Goal: Task Accomplishment & Management: Manage account settings

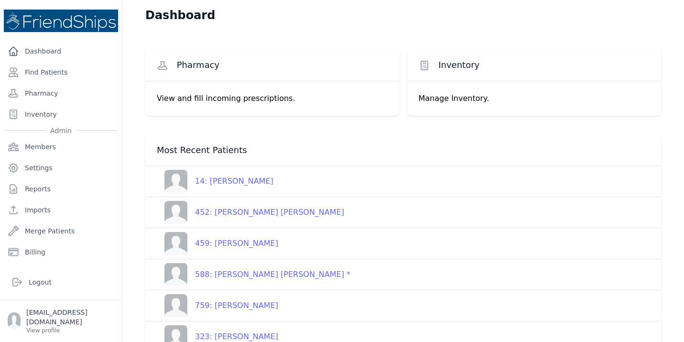
click at [241, 309] on div "759: [PERSON_NAME]" at bounding box center [232, 305] width 91 height 11
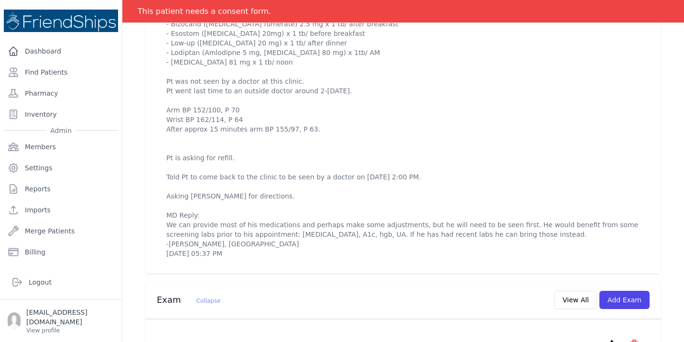
scroll to position [421, 0]
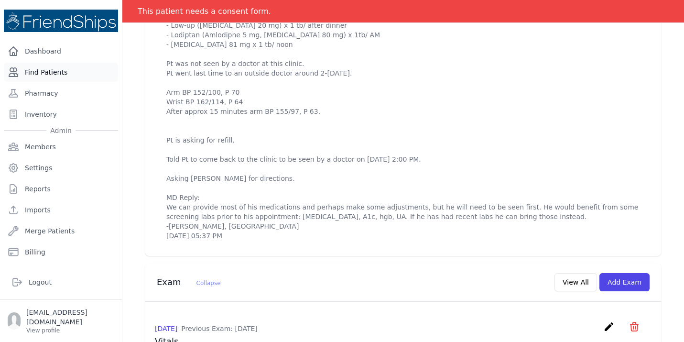
click at [54, 74] on link "Find Patients" at bounding box center [61, 72] width 114 height 19
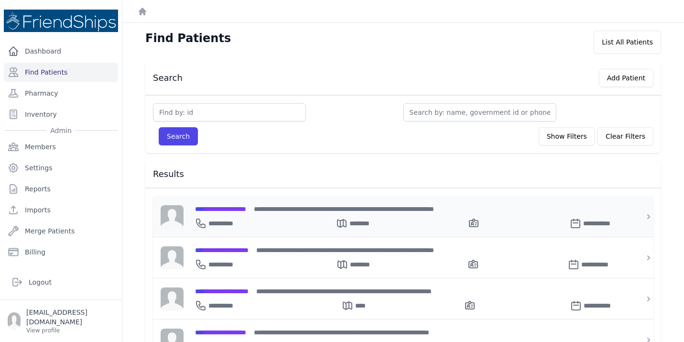
click at [230, 206] on span "**********" at bounding box center [220, 209] width 51 height 7
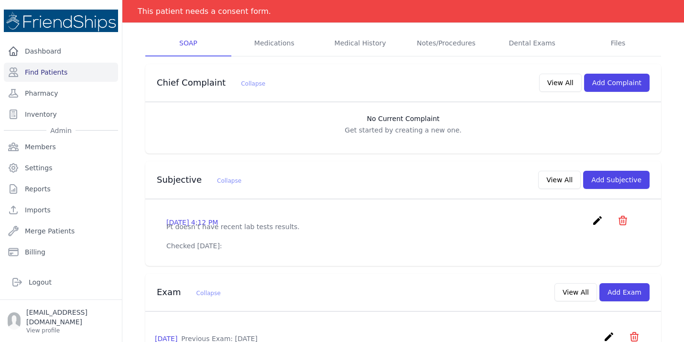
scroll to position [172, 0]
click at [595, 214] on icon "create" at bounding box center [597, 219] width 11 height 11
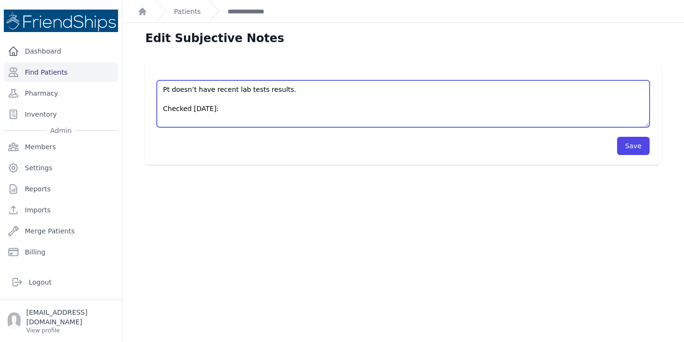
click at [265, 121] on textarea "Pt doesn’t have recent lab tests results. Checked [DATE]:" at bounding box center [403, 103] width 493 height 47
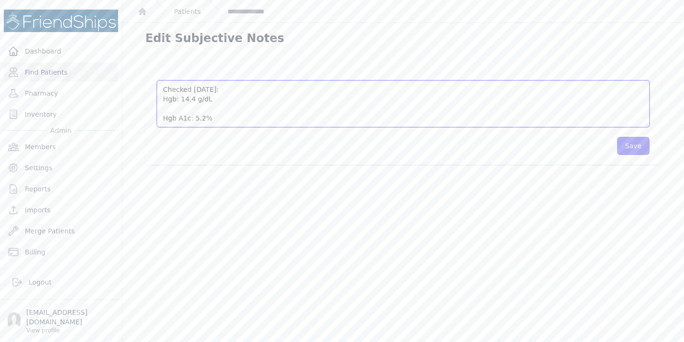
scroll to position [33, 0]
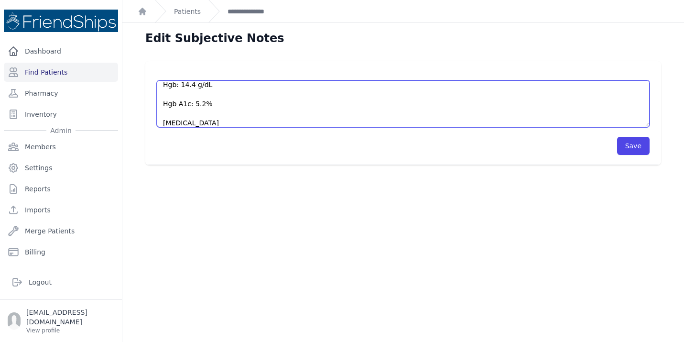
click at [212, 119] on textarea "Pt doesn’t have recent lab tests results. Checked today:" at bounding box center [403, 103] width 493 height 47
click at [264, 119] on textarea "Pt doesn’t have recent lab tests results. Checked today:" at bounding box center [403, 103] width 493 height 47
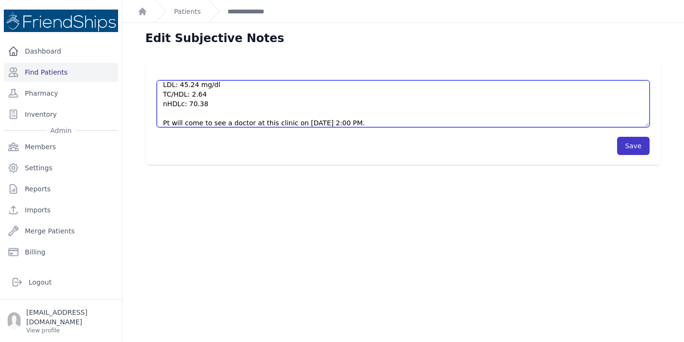
type textarea "Pt doesn’t have recent lab tests results. Checked today UA and: Hgb: 14.4 g/dL …"
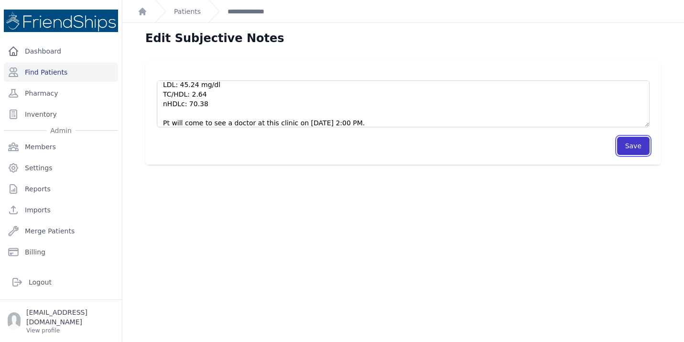
click at [628, 147] on button "Save" at bounding box center [633, 146] width 33 height 18
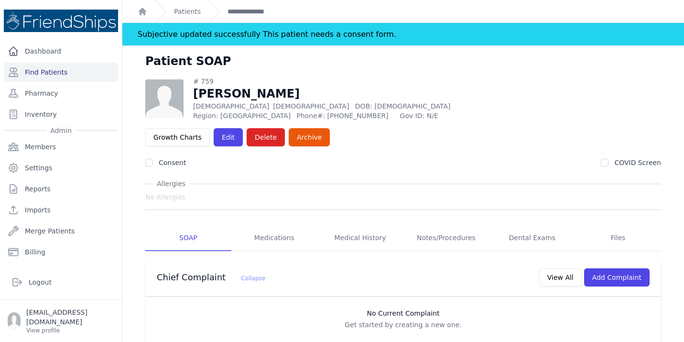
click at [54, 69] on link "Find Patients" at bounding box center [61, 72] width 114 height 19
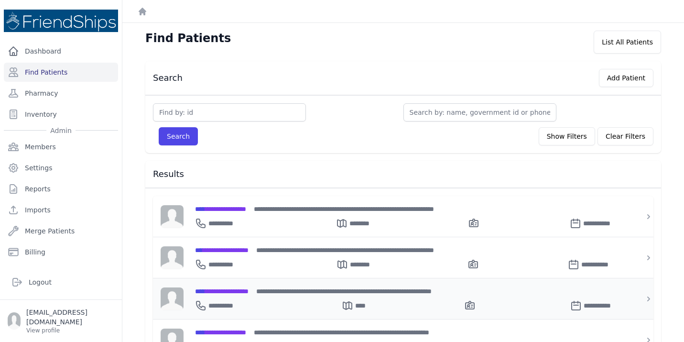
click at [224, 296] on div "**********" at bounding box center [409, 303] width 428 height 15
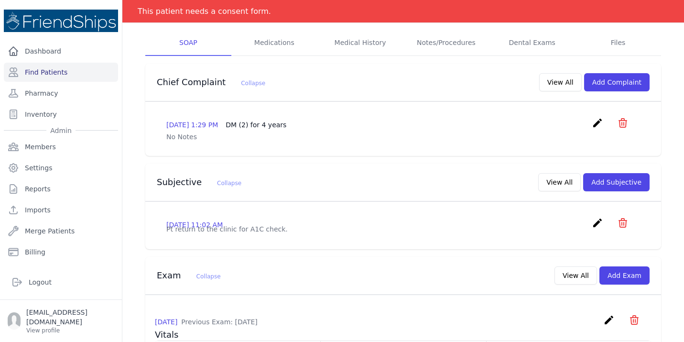
scroll to position [191, 0]
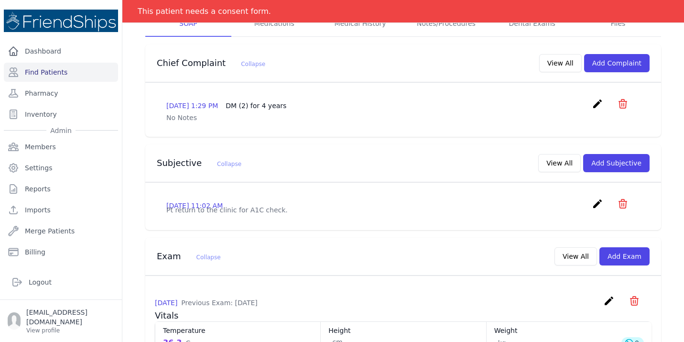
click at [598, 198] on icon "create" at bounding box center [597, 203] width 11 height 11
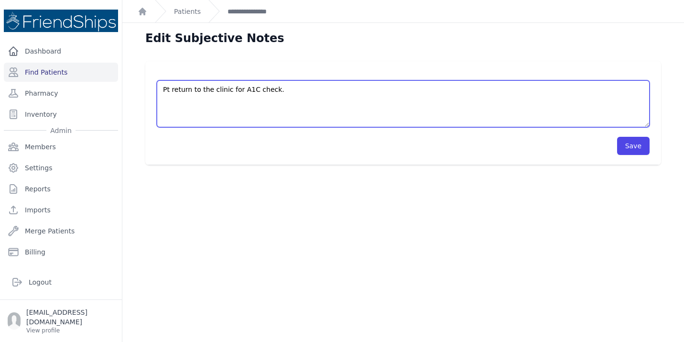
click at [309, 95] on textarea "Pt return to the clinic for A1C check." at bounding box center [403, 103] width 493 height 47
type textarea "Pt return to the clinic for A1C check. Hgb A1c: 7.5%"
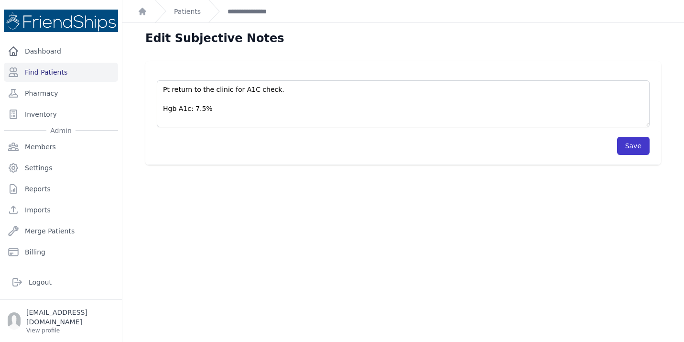
click at [637, 145] on button "Save" at bounding box center [633, 146] width 33 height 18
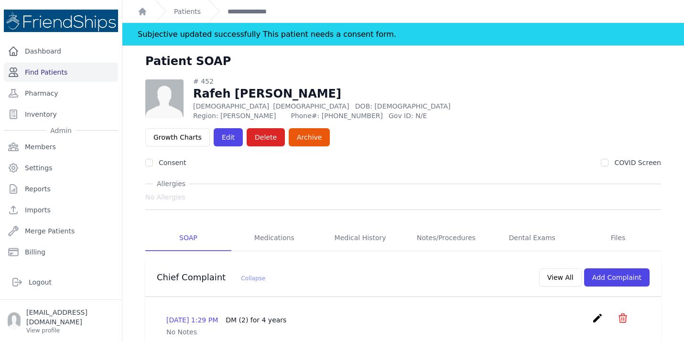
click at [75, 75] on link "Find Patients" at bounding box center [61, 72] width 114 height 19
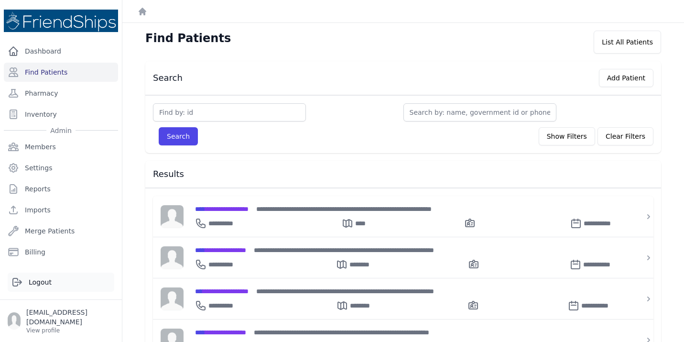
click at [33, 292] on link "Logout" at bounding box center [61, 282] width 107 height 19
